Goal: Navigation & Orientation: Find specific page/section

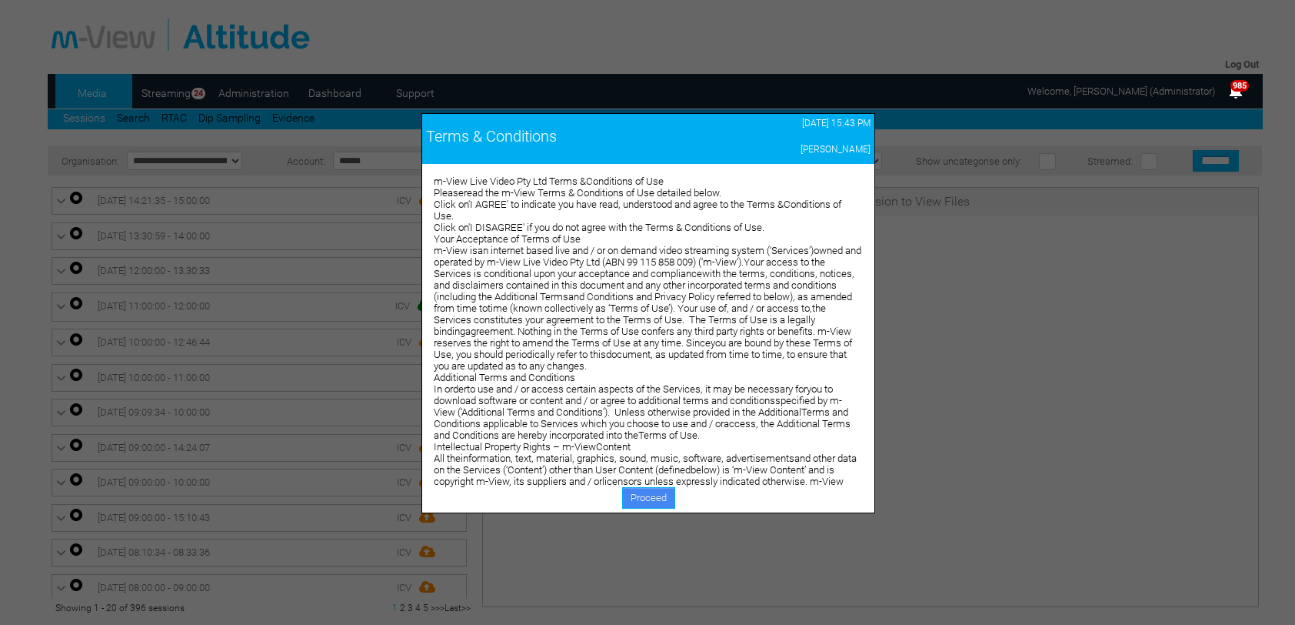
click at [659, 500] on link "Proceed" at bounding box center [648, 498] width 53 height 22
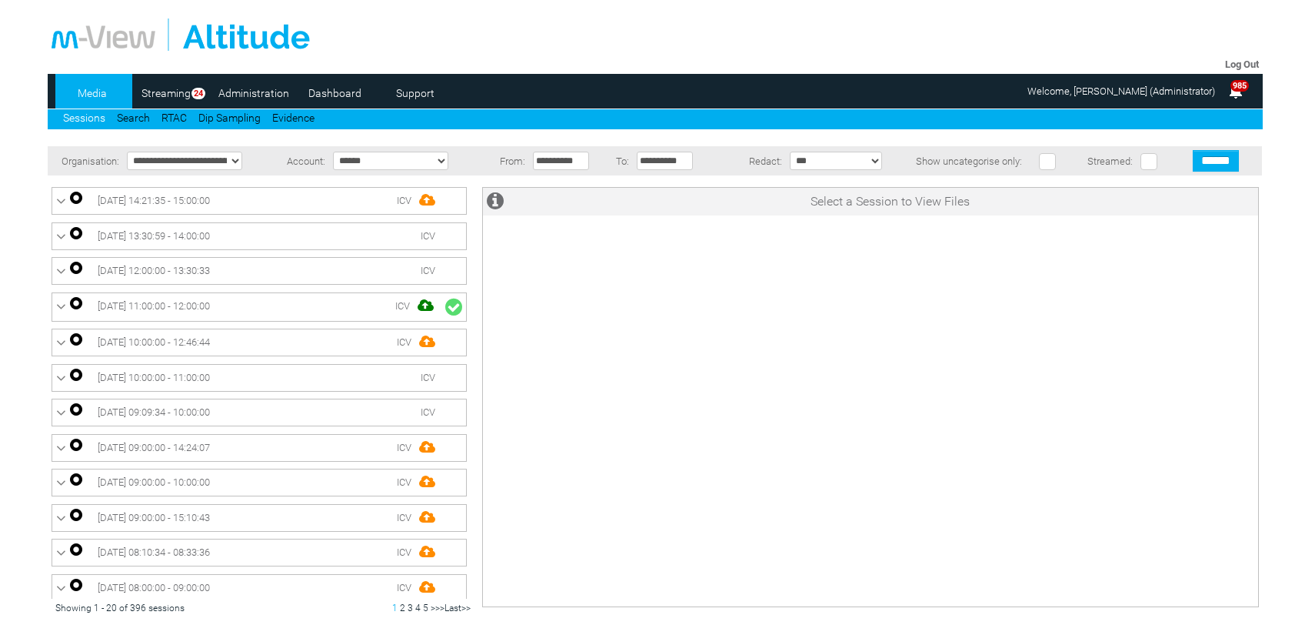
click at [335, 92] on link "Dashboard" at bounding box center [335, 93] width 75 height 23
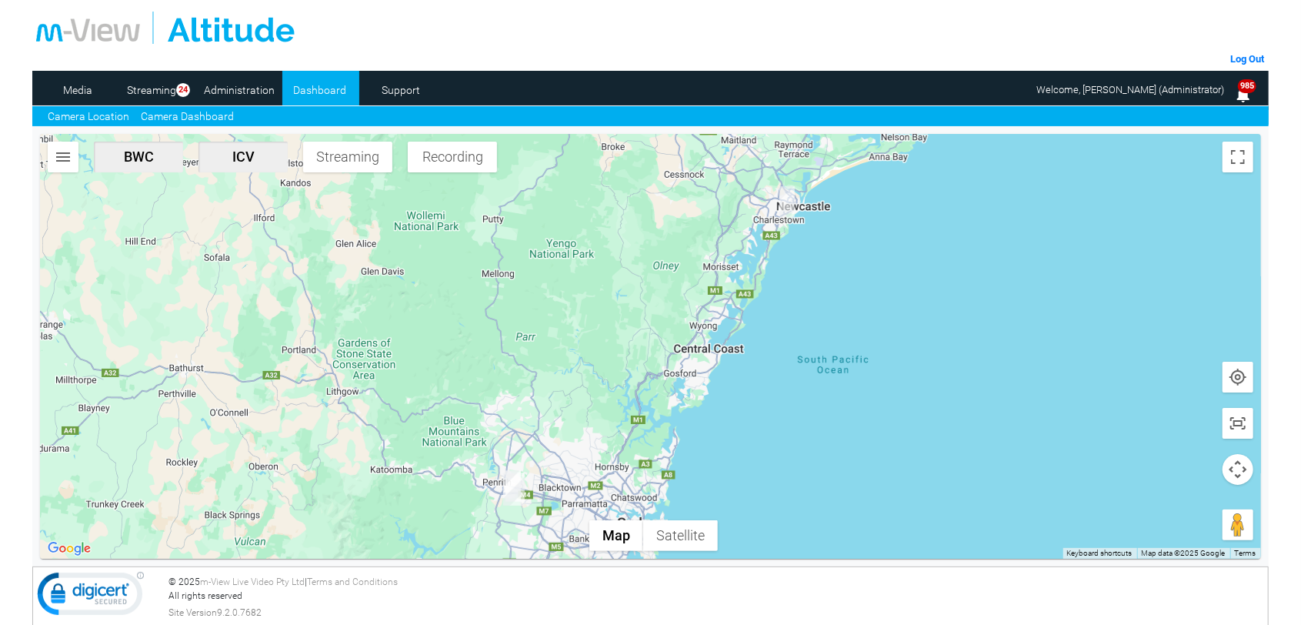
click at [182, 118] on link "Camera Dashboard" at bounding box center [187, 116] width 93 height 16
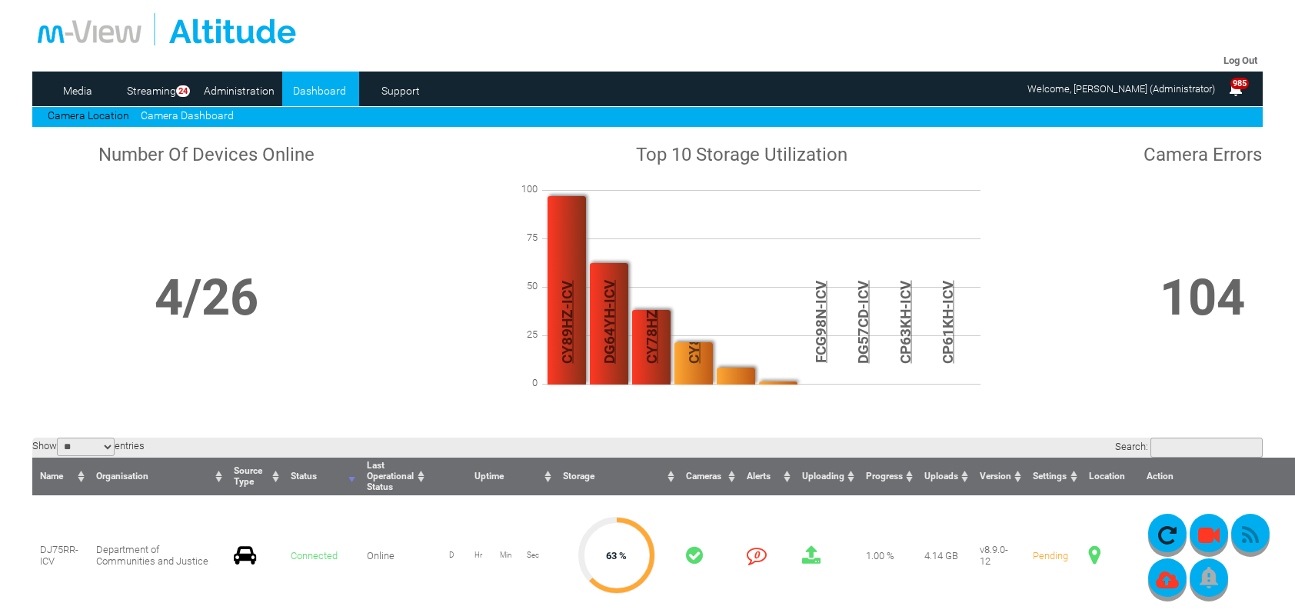
scroll to position [154, 0]
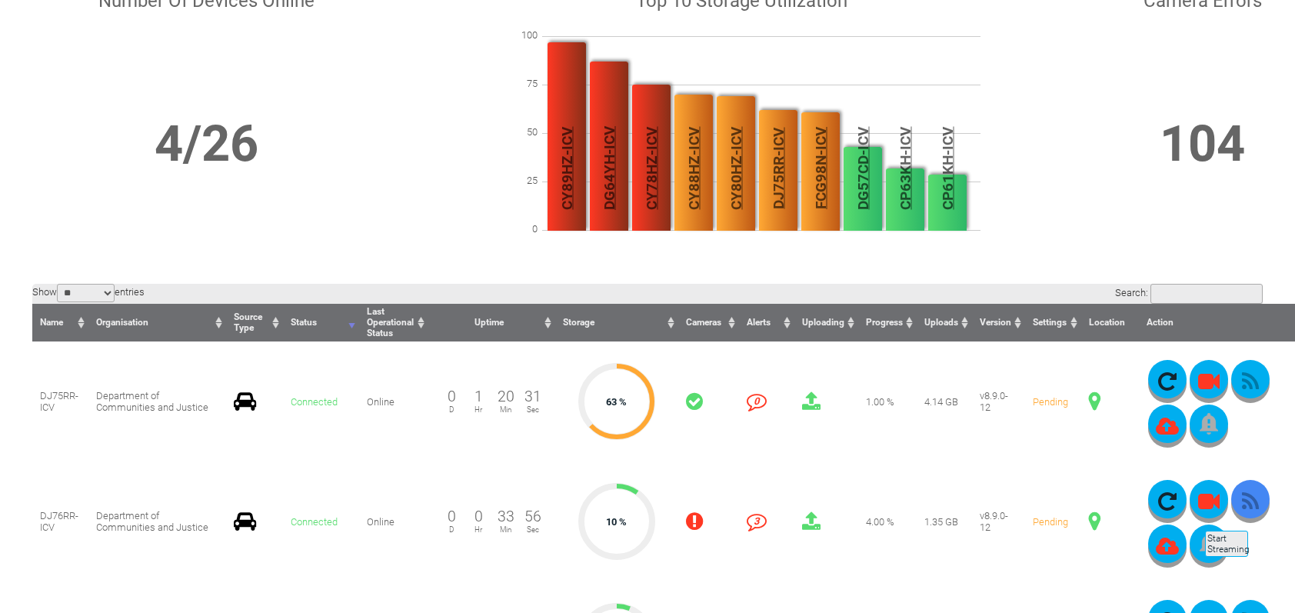
click at [1248, 512] on icon "button" at bounding box center [1250, 502] width 38 height 22
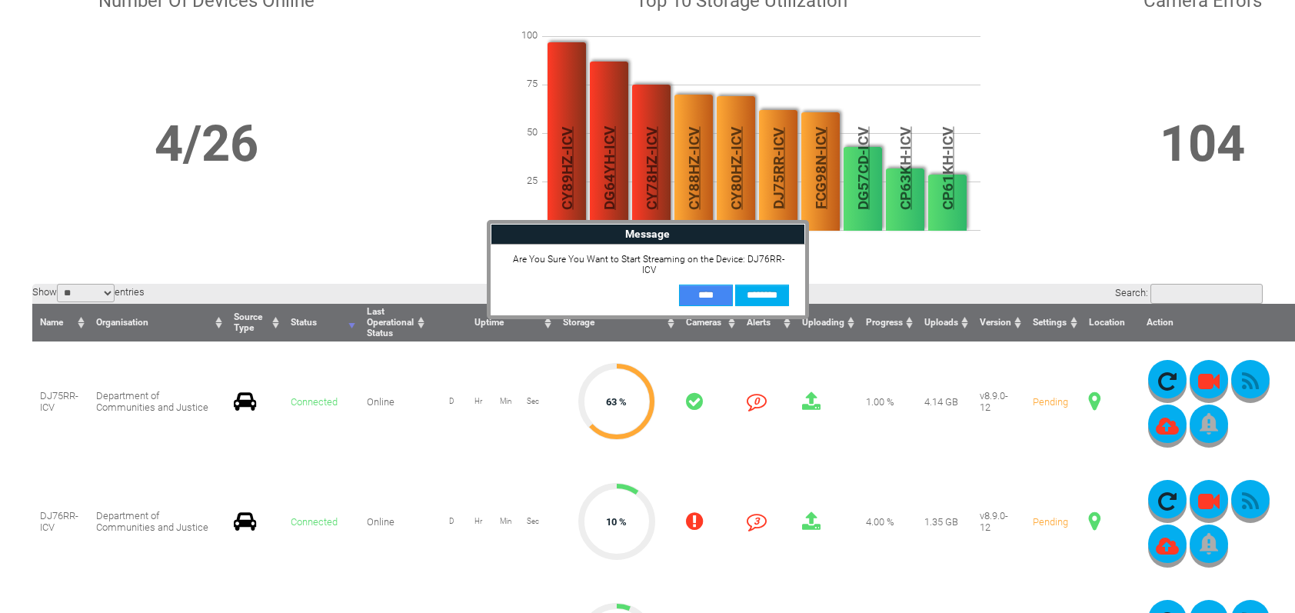
click at [711, 285] on input "**" at bounding box center [706, 296] width 54 height 22
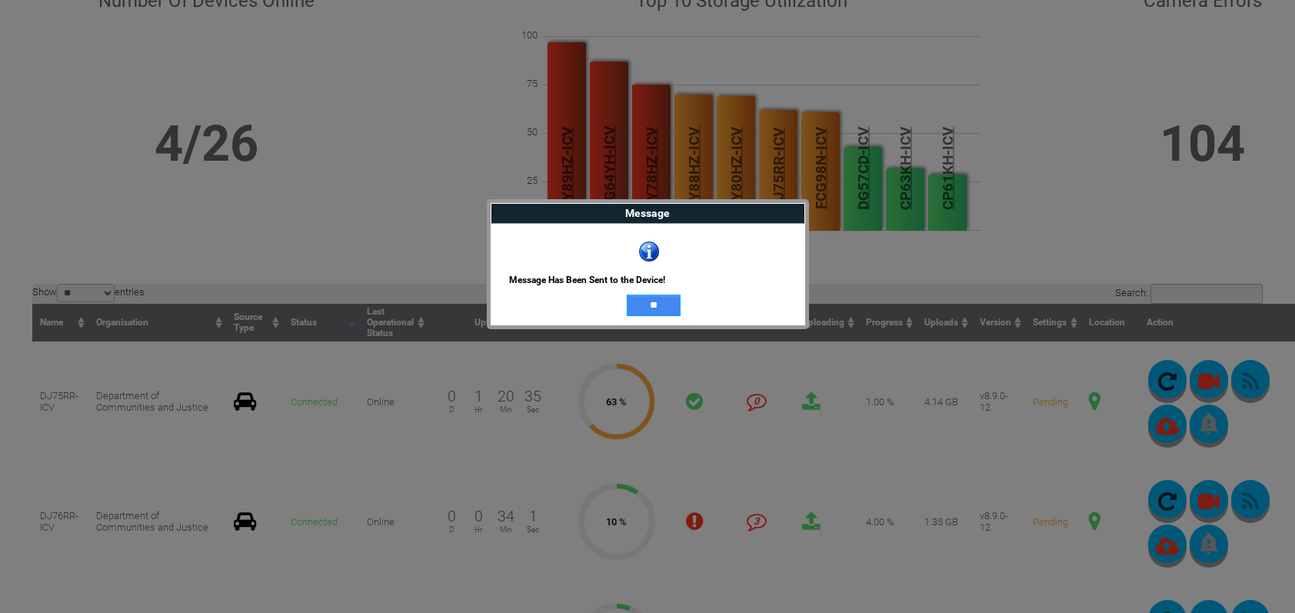
click at [660, 309] on input "**" at bounding box center [654, 306] width 54 height 22
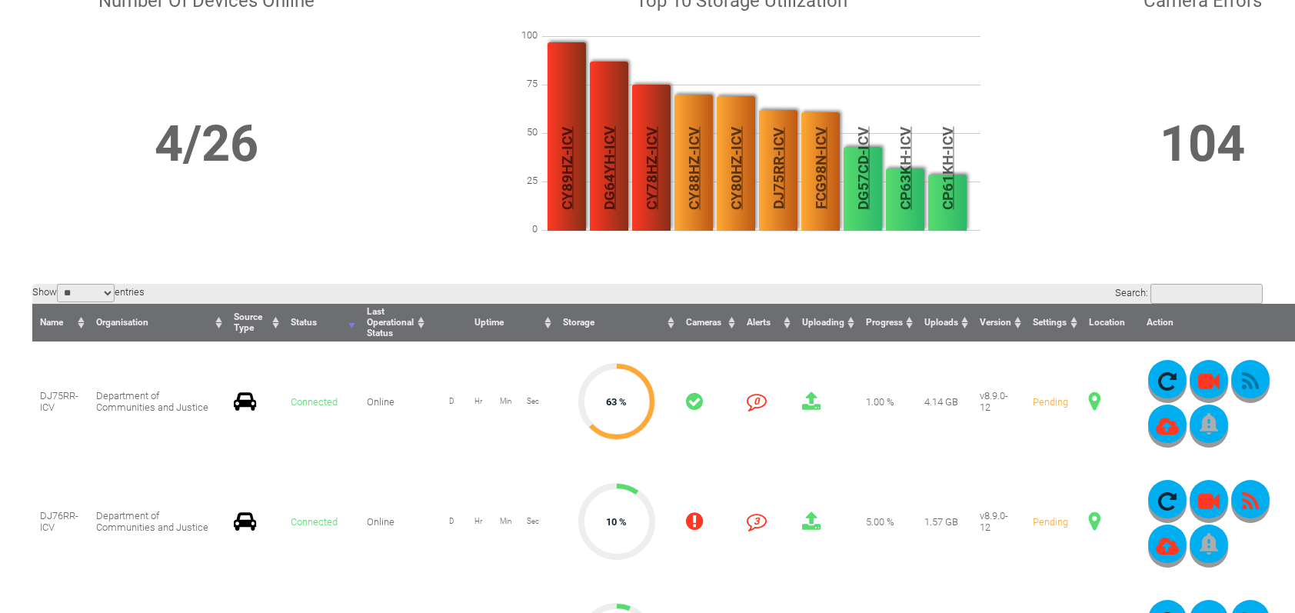
scroll to position [0, 0]
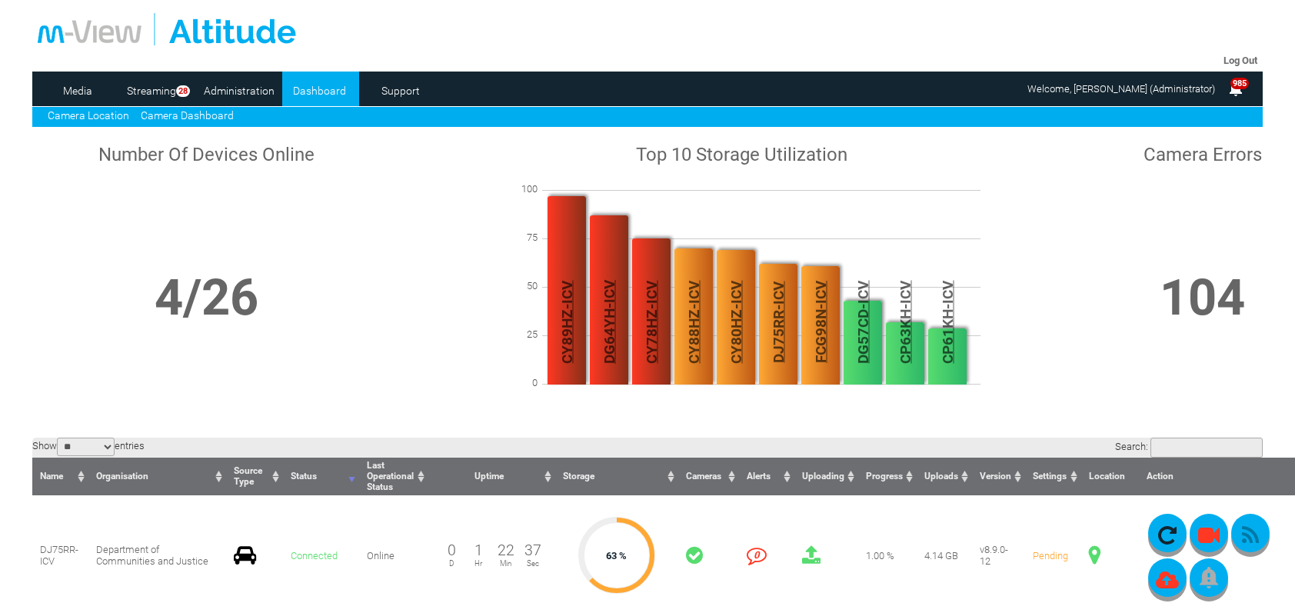
click at [82, 118] on link "Camera Location" at bounding box center [89, 115] width 82 height 12
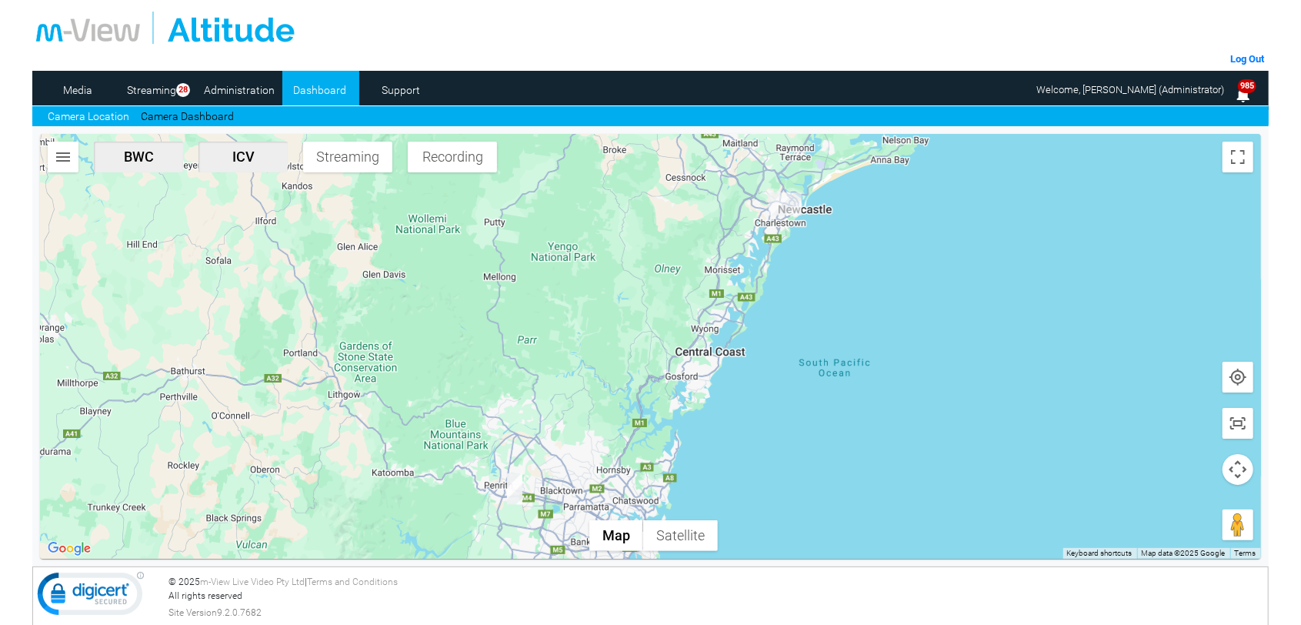
click at [788, 205] on img "DJ76RR-ICV" at bounding box center [784, 203] width 33 height 23
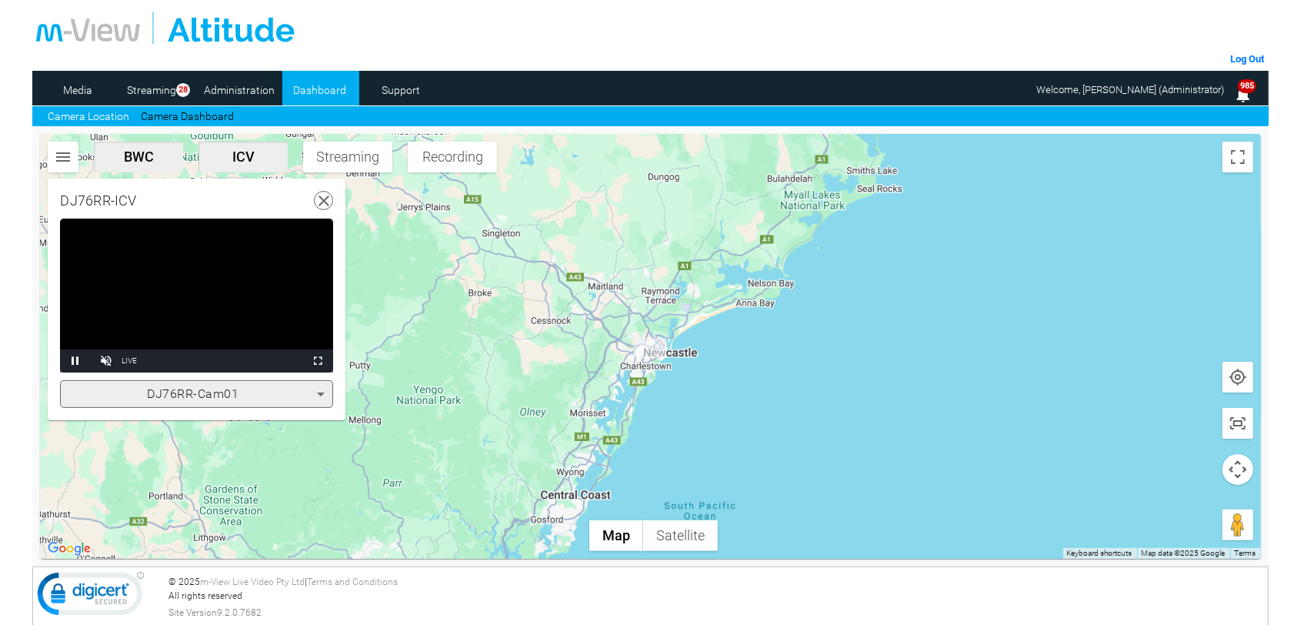
click at [325, 395] on icon at bounding box center [320, 394] width 18 height 18
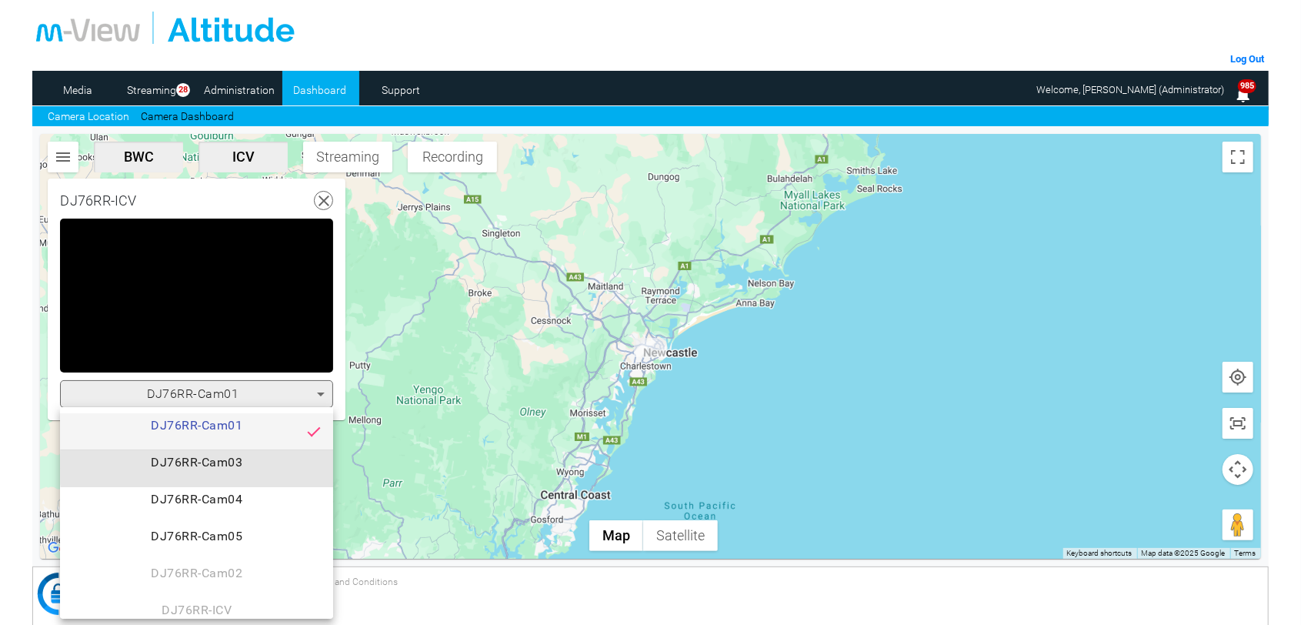
click at [234, 469] on span "DJ76RR-Cam03" at bounding box center [196, 468] width 248 height 31
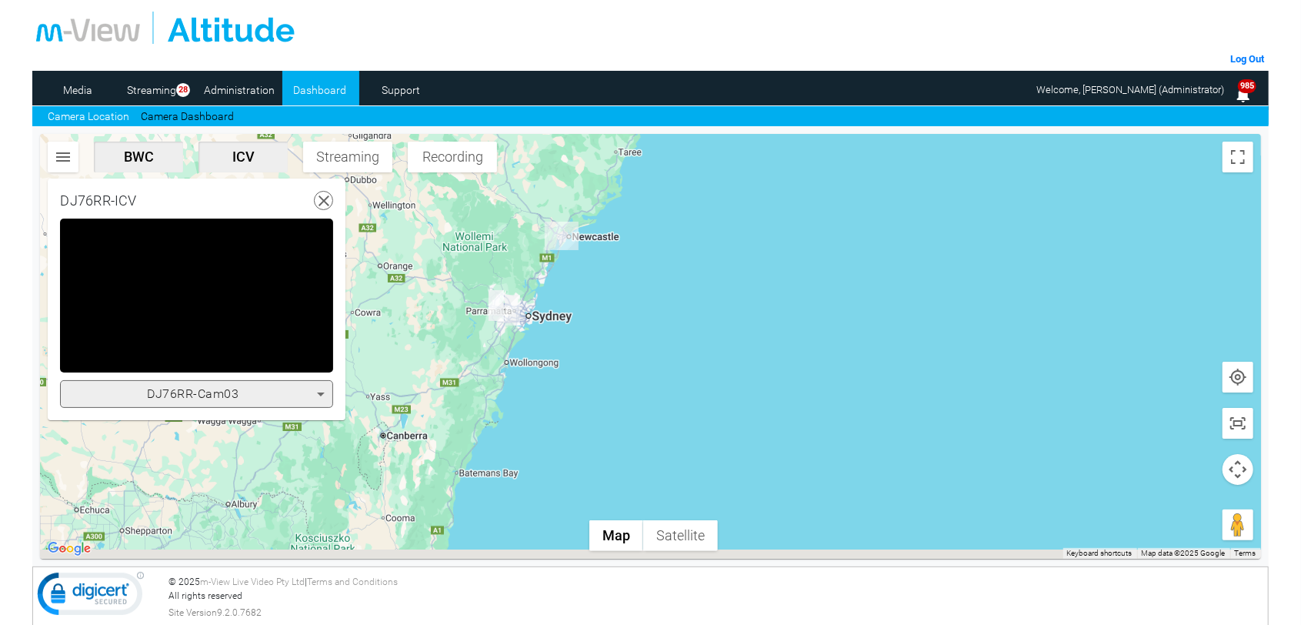
drag, startPoint x: 469, startPoint y: 374, endPoint x: 495, endPoint y: 245, distance: 131.1
click at [495, 245] on div at bounding box center [650, 346] width 1220 height 425
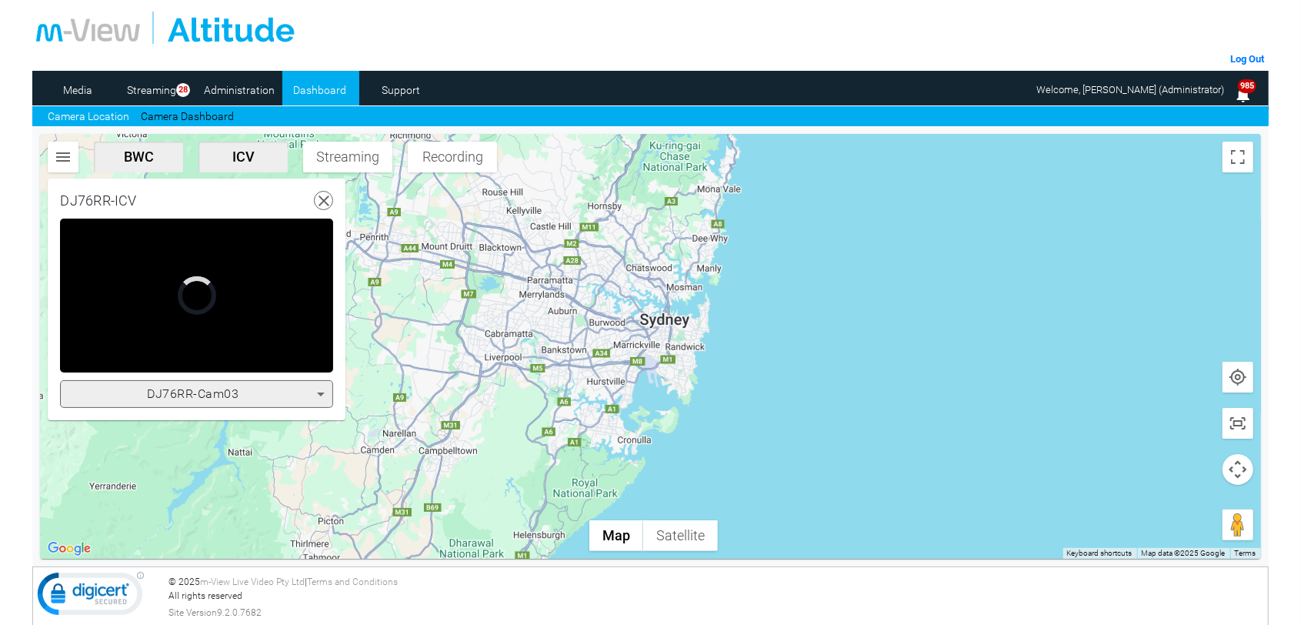
click at [989, 298] on div at bounding box center [650, 346] width 1220 height 425
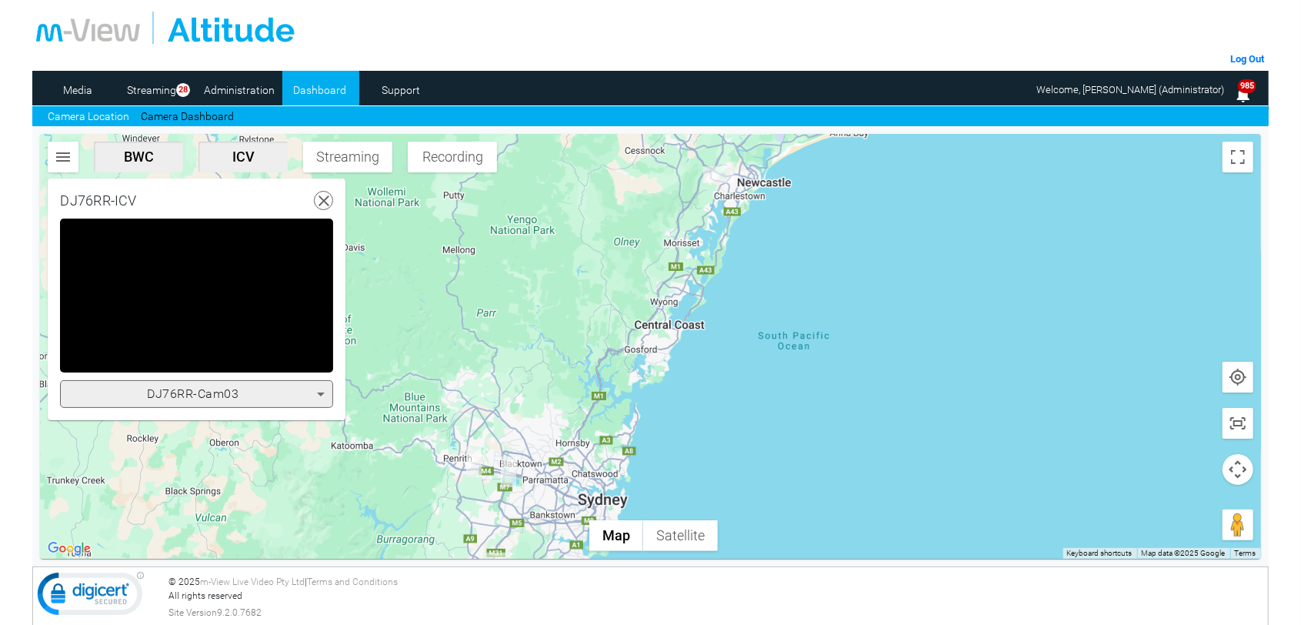
drag, startPoint x: 614, startPoint y: 257, endPoint x: 592, endPoint y: 402, distance: 146.9
click at [592, 402] on div at bounding box center [650, 346] width 1220 height 425
click at [110, 361] on span "Video Player" at bounding box center [106, 361] width 31 height 0
click at [112, 361] on span "Video Player" at bounding box center [106, 361] width 31 height 0
click at [321, 392] on icon at bounding box center [321, 394] width 8 height 4
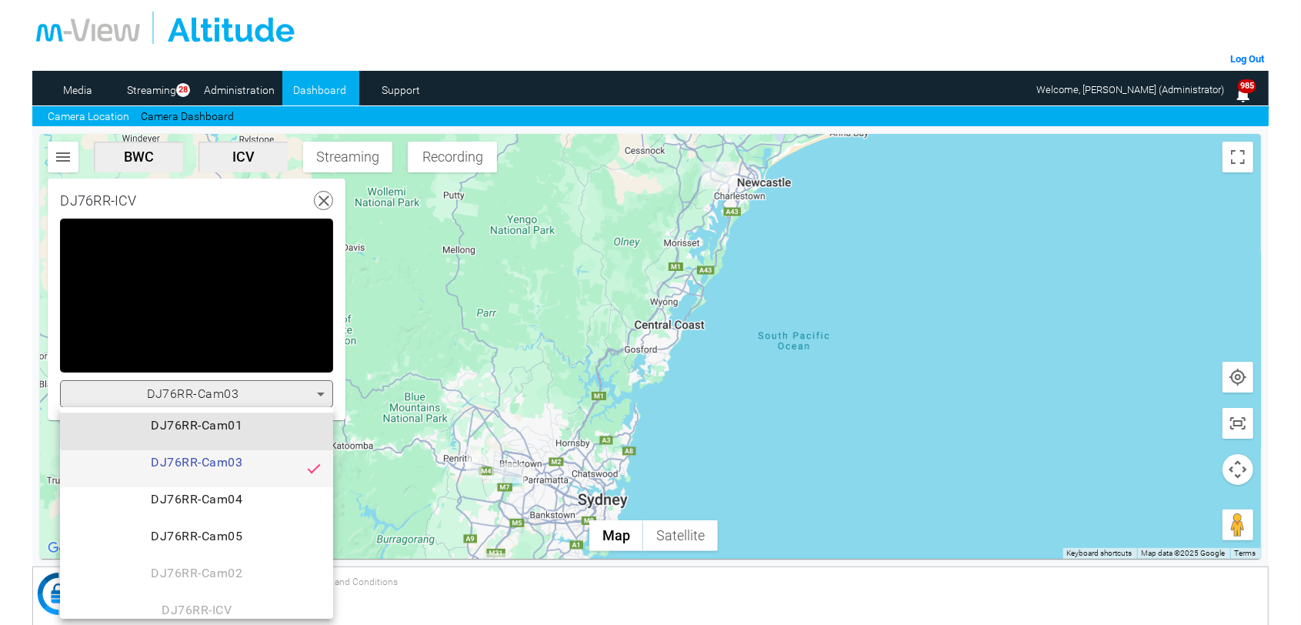
click at [235, 429] on span "DJ76RR-Cam01" at bounding box center [196, 431] width 248 height 31
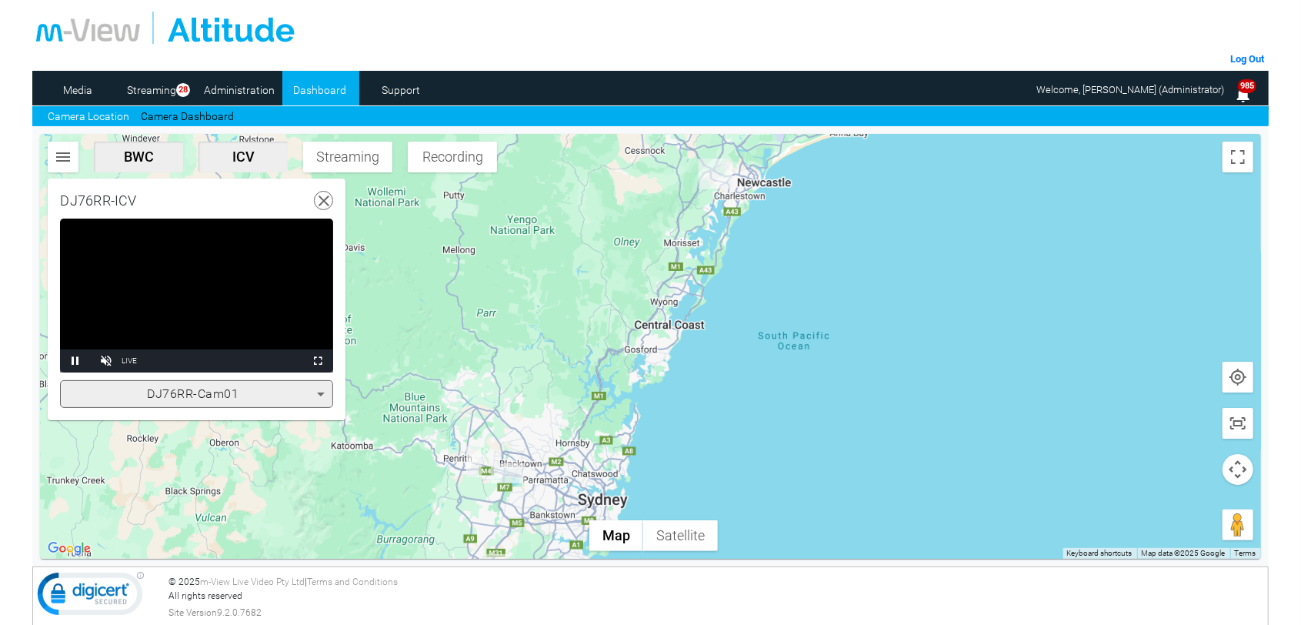
click at [327, 397] on icon at bounding box center [320, 394] width 18 height 18
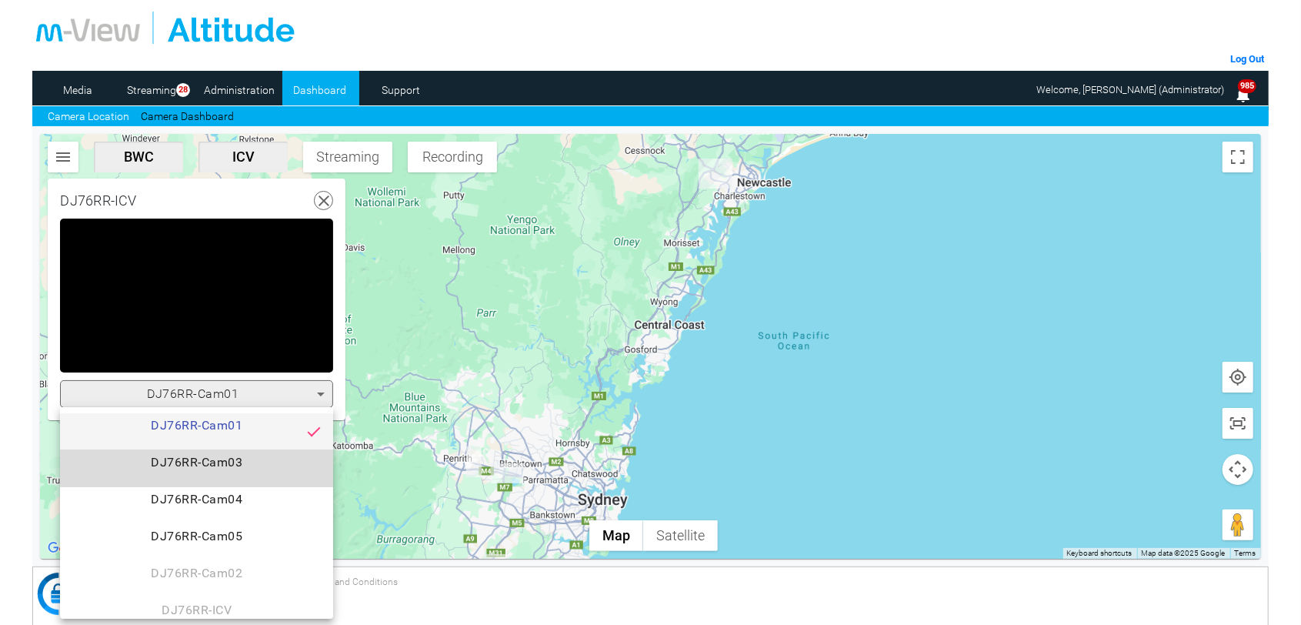
click at [232, 462] on span "DJ76RR-Cam03" at bounding box center [196, 468] width 248 height 31
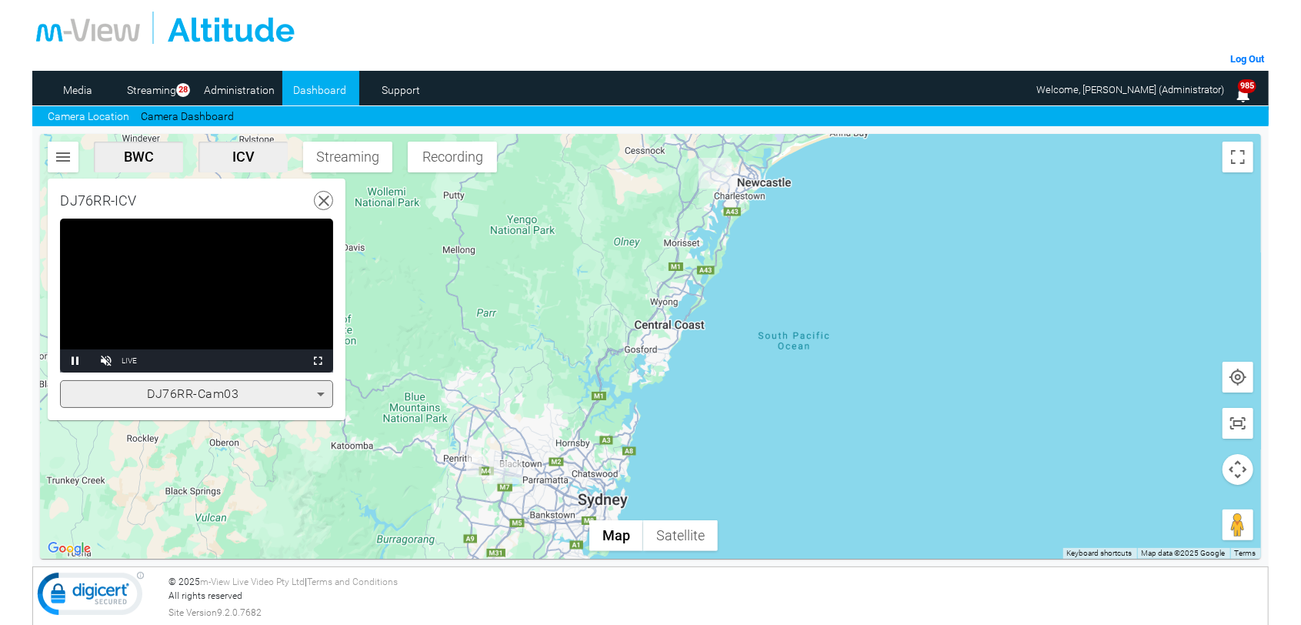
click at [880, 498] on div at bounding box center [650, 346] width 1220 height 425
click at [321, 395] on icon at bounding box center [320, 394] width 18 height 18
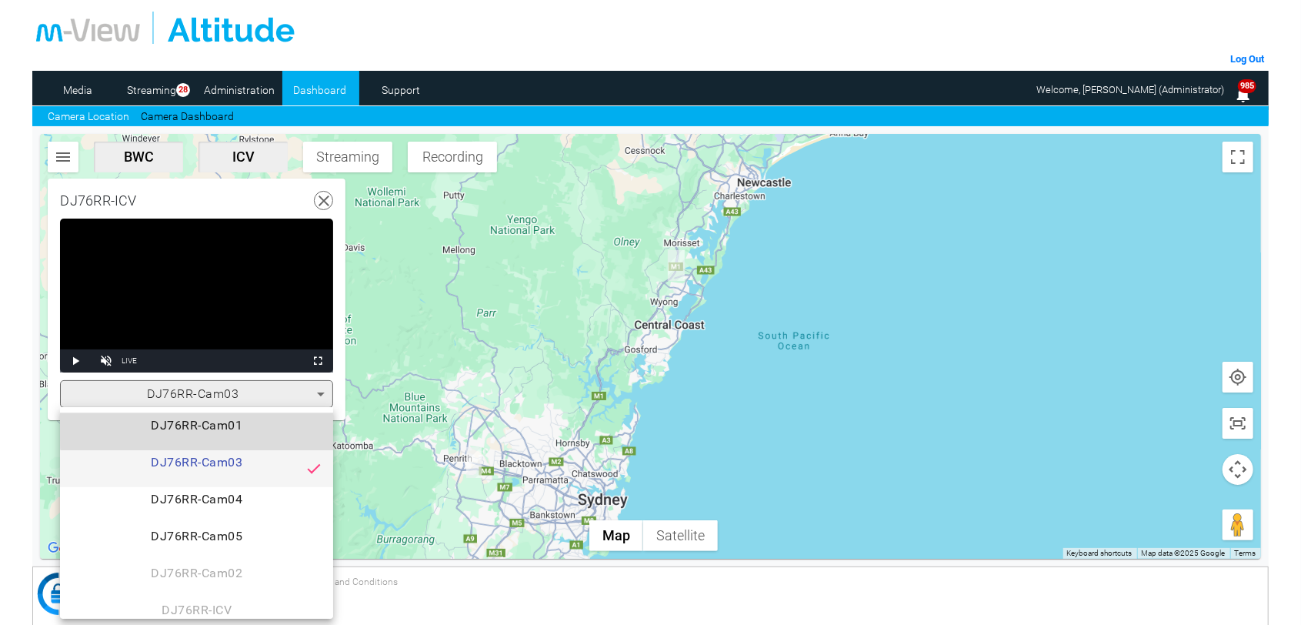
click at [255, 424] on span "DJ76RR-Cam01" at bounding box center [196, 431] width 248 height 31
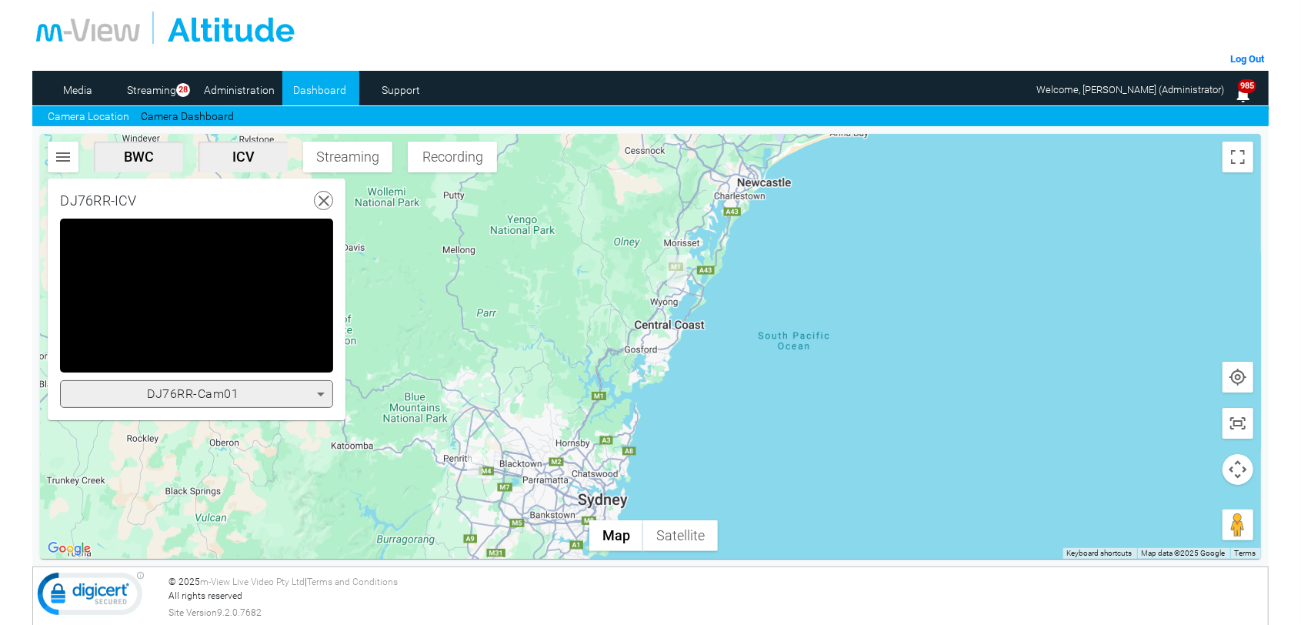
click at [323, 395] on icon at bounding box center [320, 394] width 18 height 18
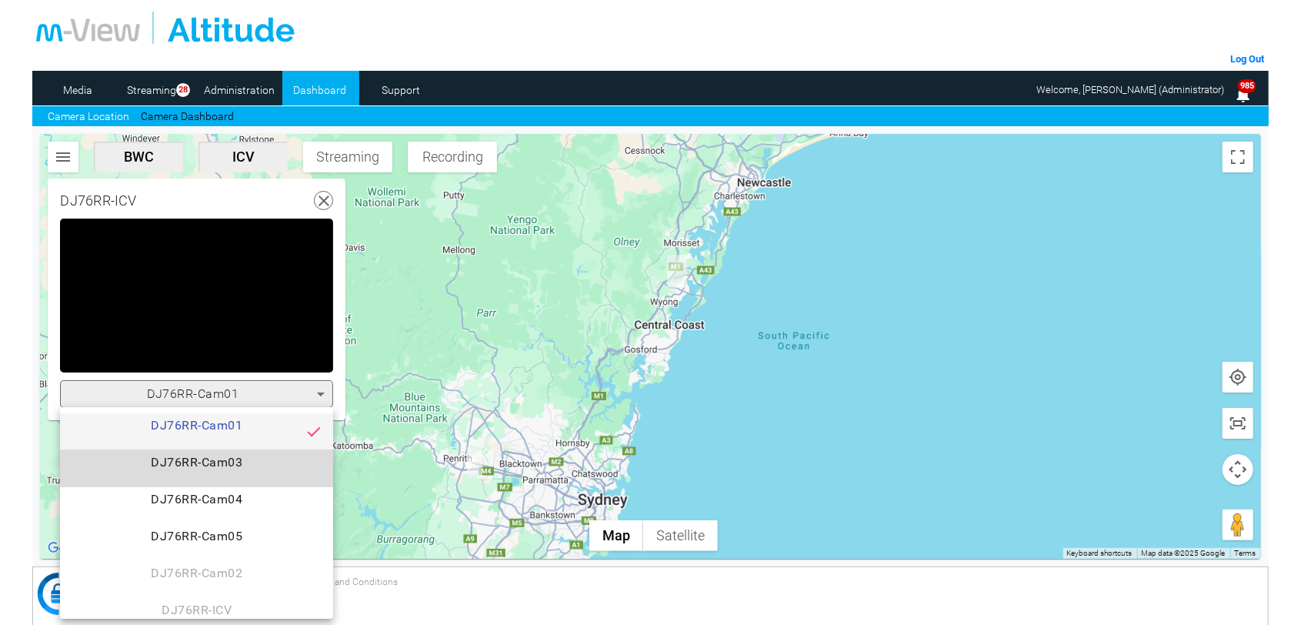
click at [267, 458] on span "DJ76RR-Cam03" at bounding box center [196, 468] width 248 height 31
